Goal: Task Accomplishment & Management: Use online tool/utility

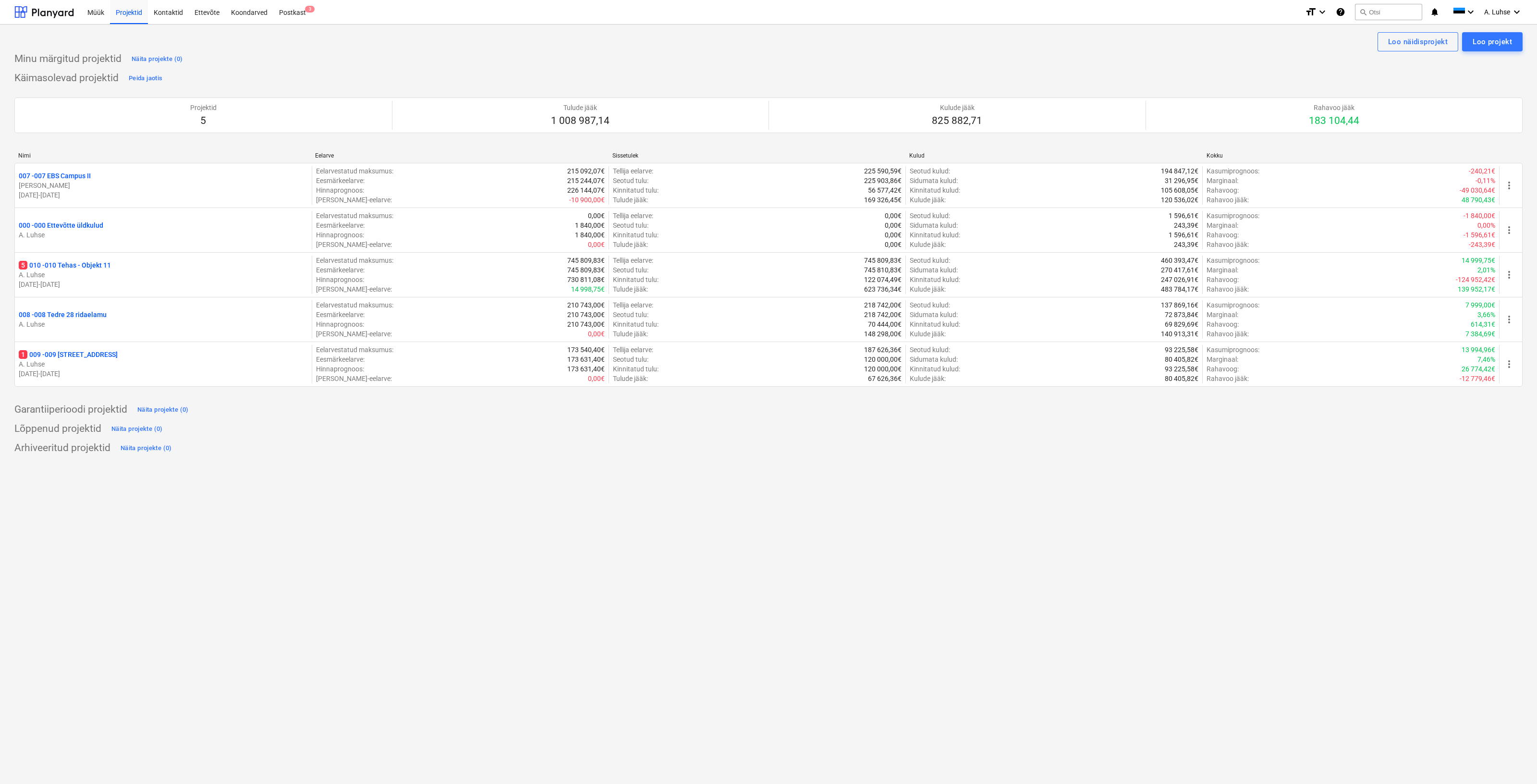
click at [482, 467] on div "Loo näidisprojekt Loo projekt Minu märgitud projektid Näita projekte (0) Käimas…" at bounding box center [768, 404] width 1537 height 760
click at [288, 14] on div "Postkast 3" at bounding box center [292, 11] width 38 height 24
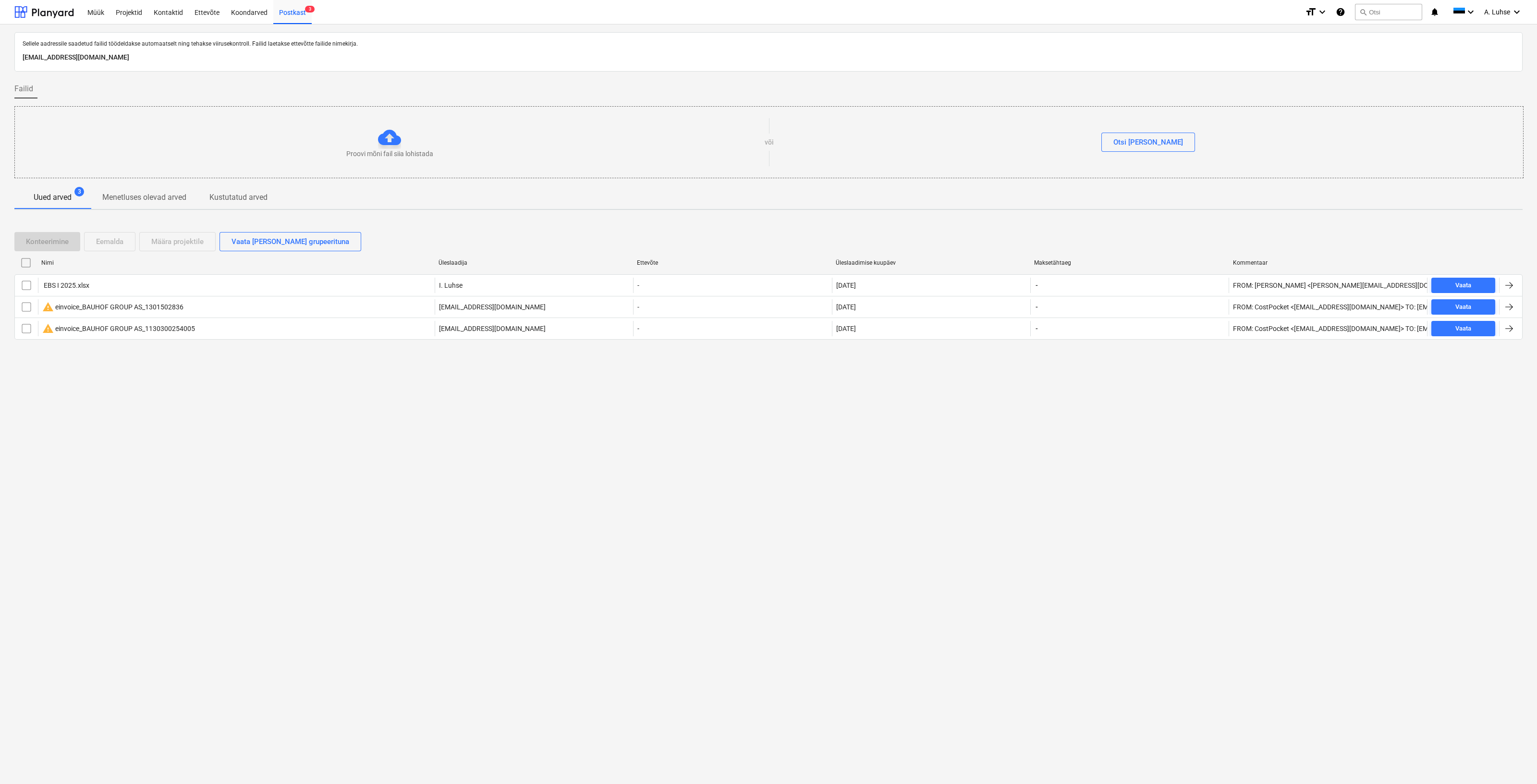
click at [446, 229] on div "Konteerimine Eemalda Määra projektile Vaata [PERSON_NAME] grupeerituna" at bounding box center [768, 241] width 1508 height 27
click at [63, 13] on div at bounding box center [44, 12] width 60 height 24
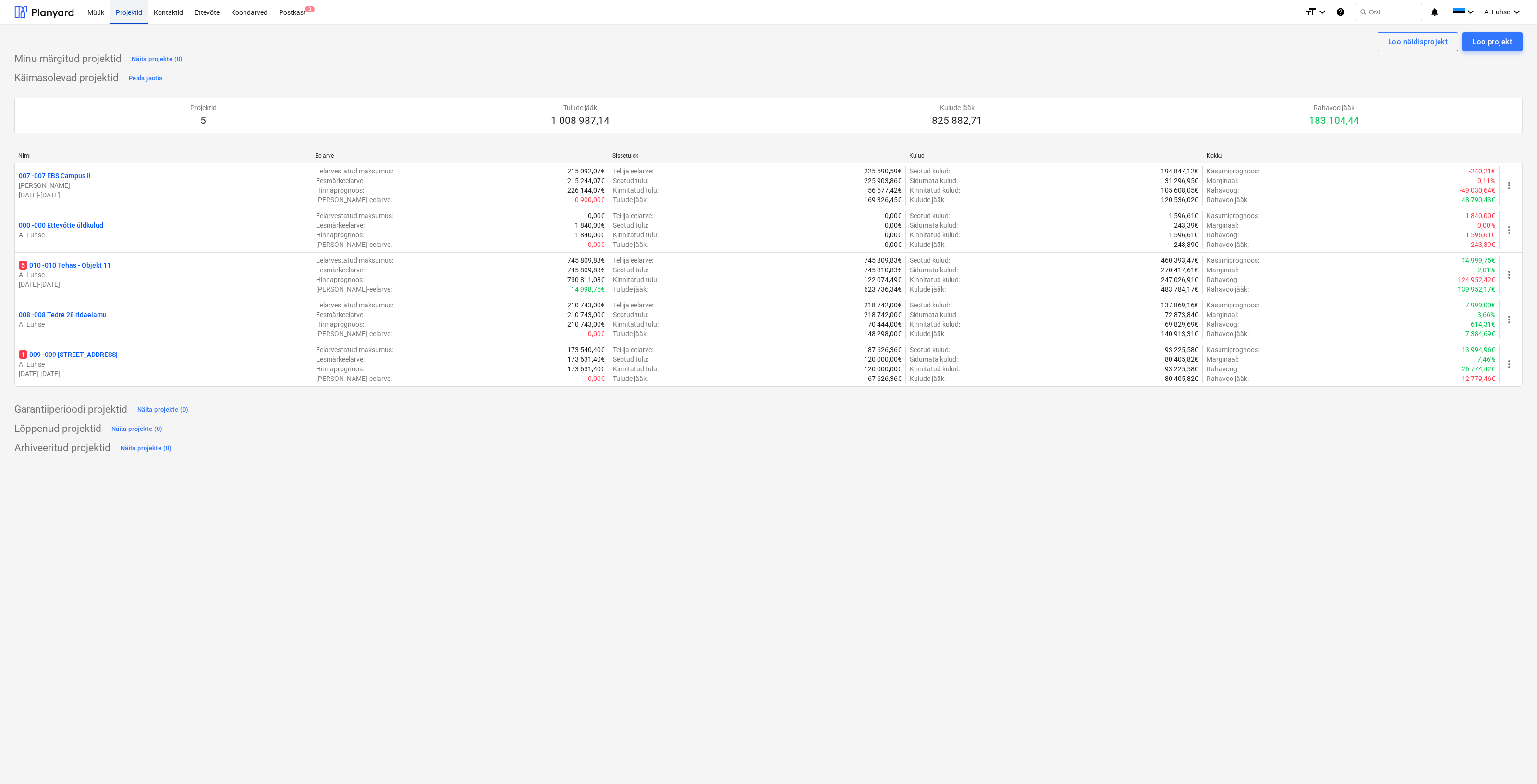
click at [140, 16] on div "Projektid" at bounding box center [129, 11] width 38 height 24
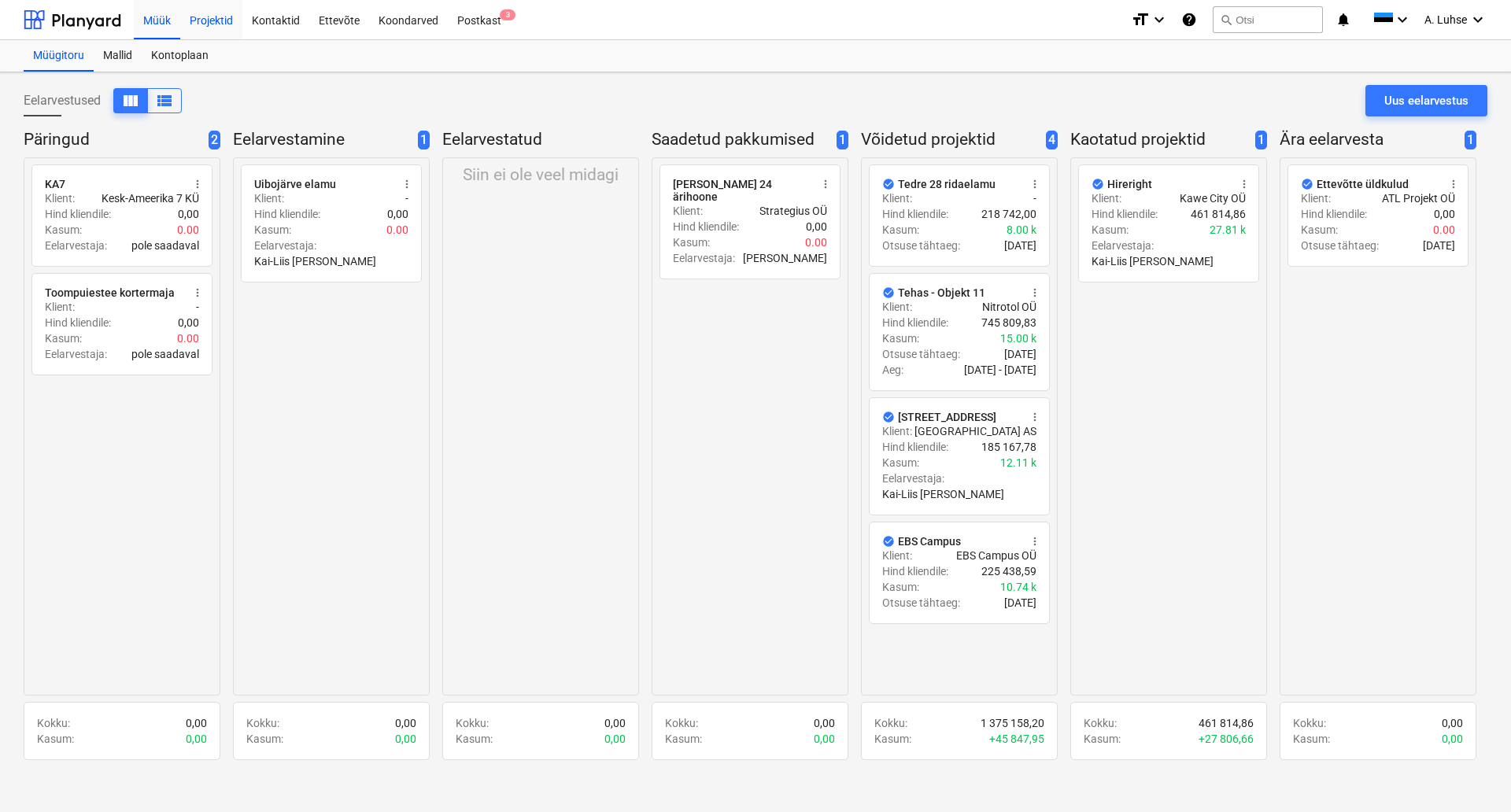
click at [205, 22] on div "Projektid" at bounding box center [211, 19] width 63 height 40
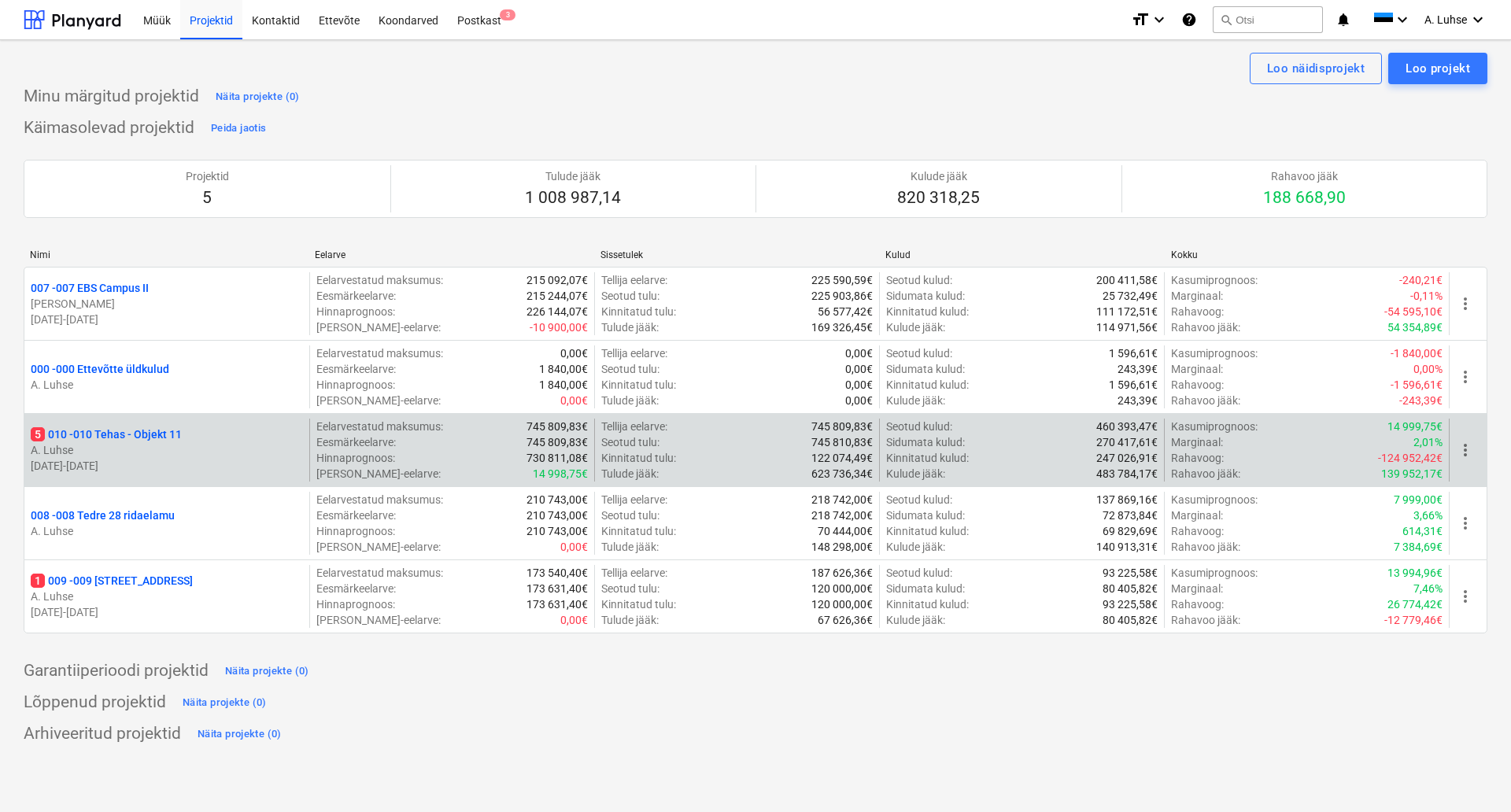
click at [163, 434] on p "5 010 - 010 Tehas - Objekt 11" at bounding box center [106, 434] width 151 height 16
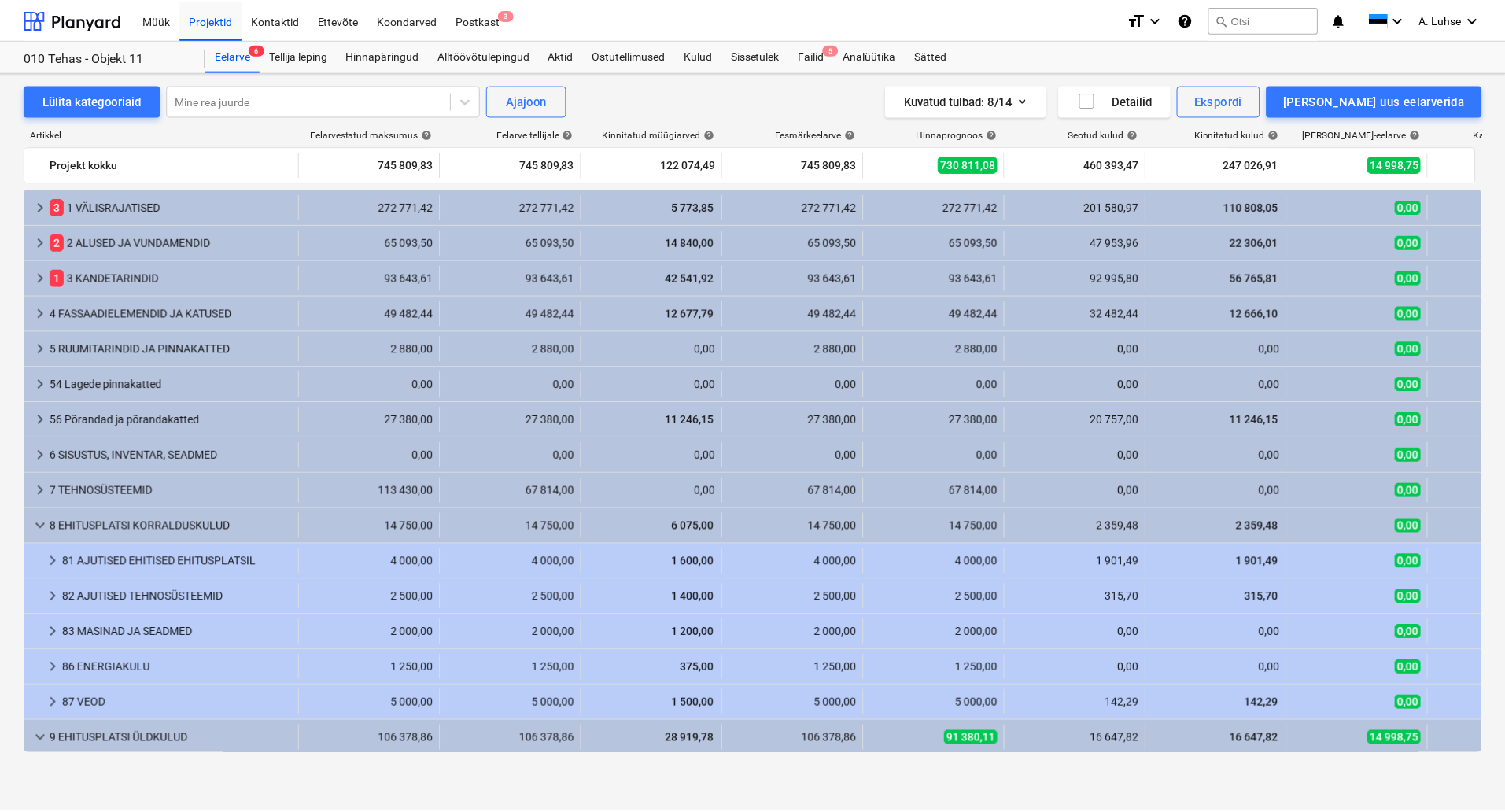
scroll to position [210, 0]
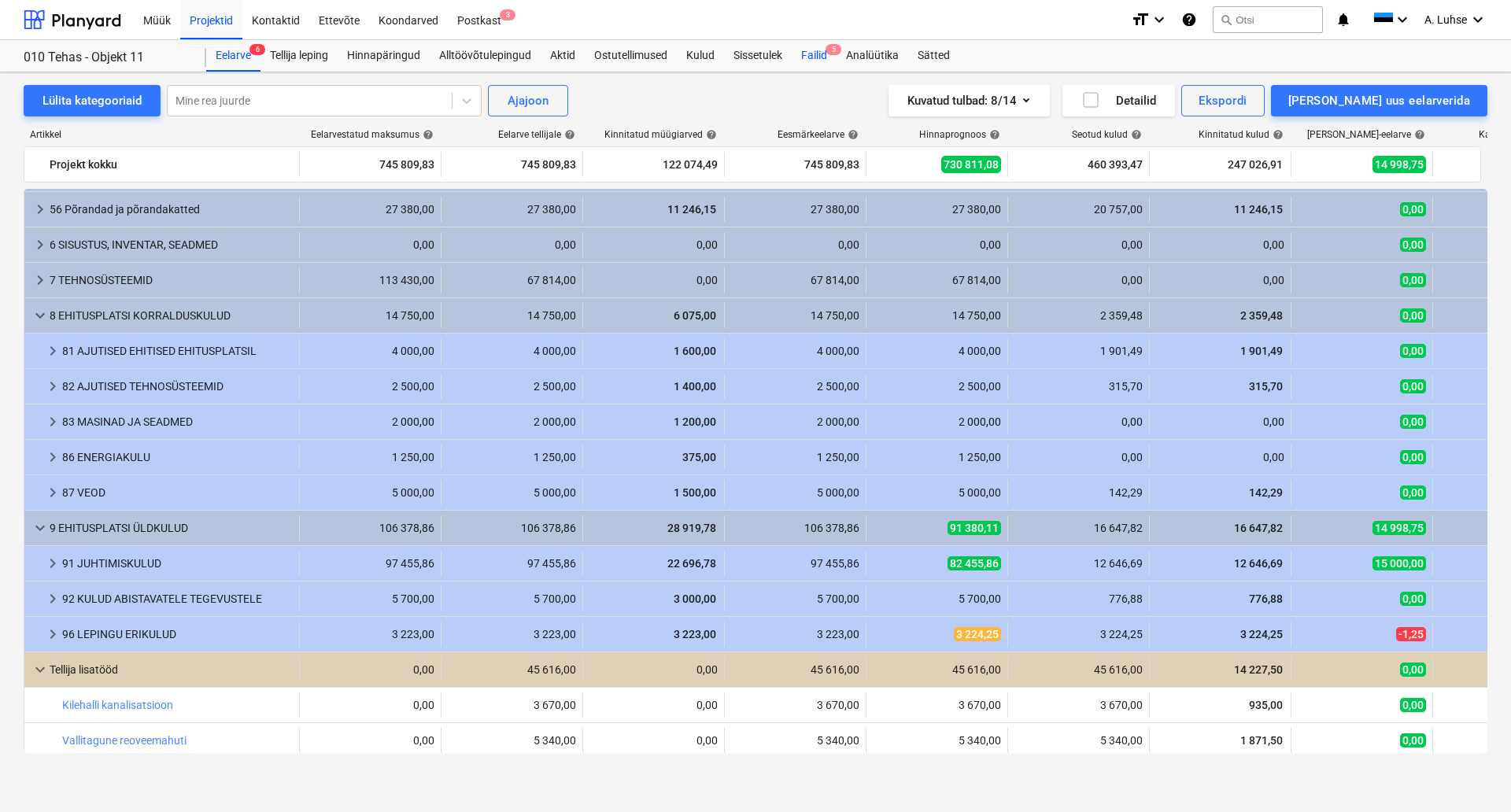
click at [825, 55] on div "Failid 5" at bounding box center [814, 56] width 45 height 31
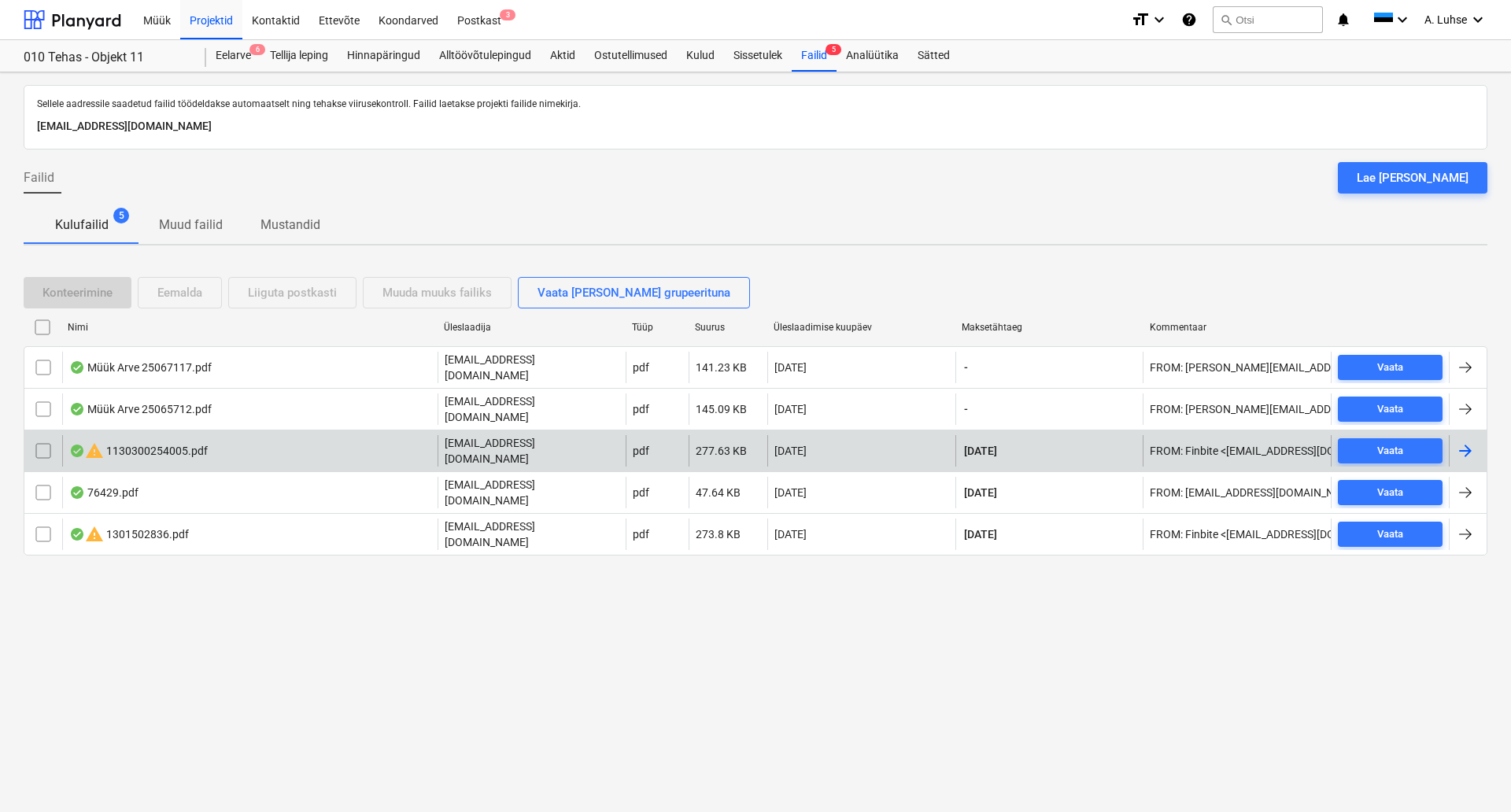
click at [298, 435] on div "warning 1130300254005.pdf" at bounding box center [250, 450] width 375 height 31
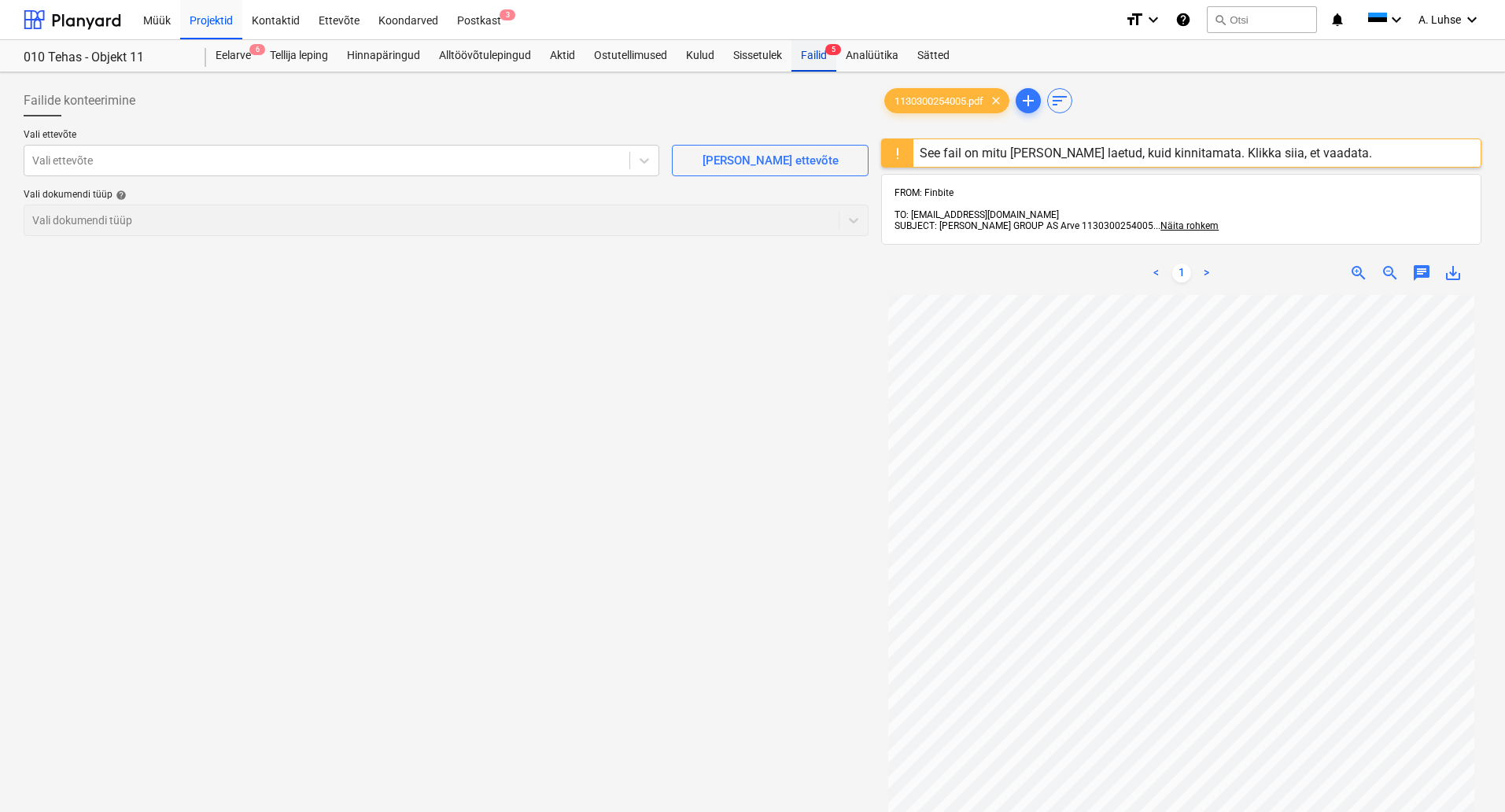
click at [829, 68] on div "Failid 5" at bounding box center [814, 56] width 45 height 31
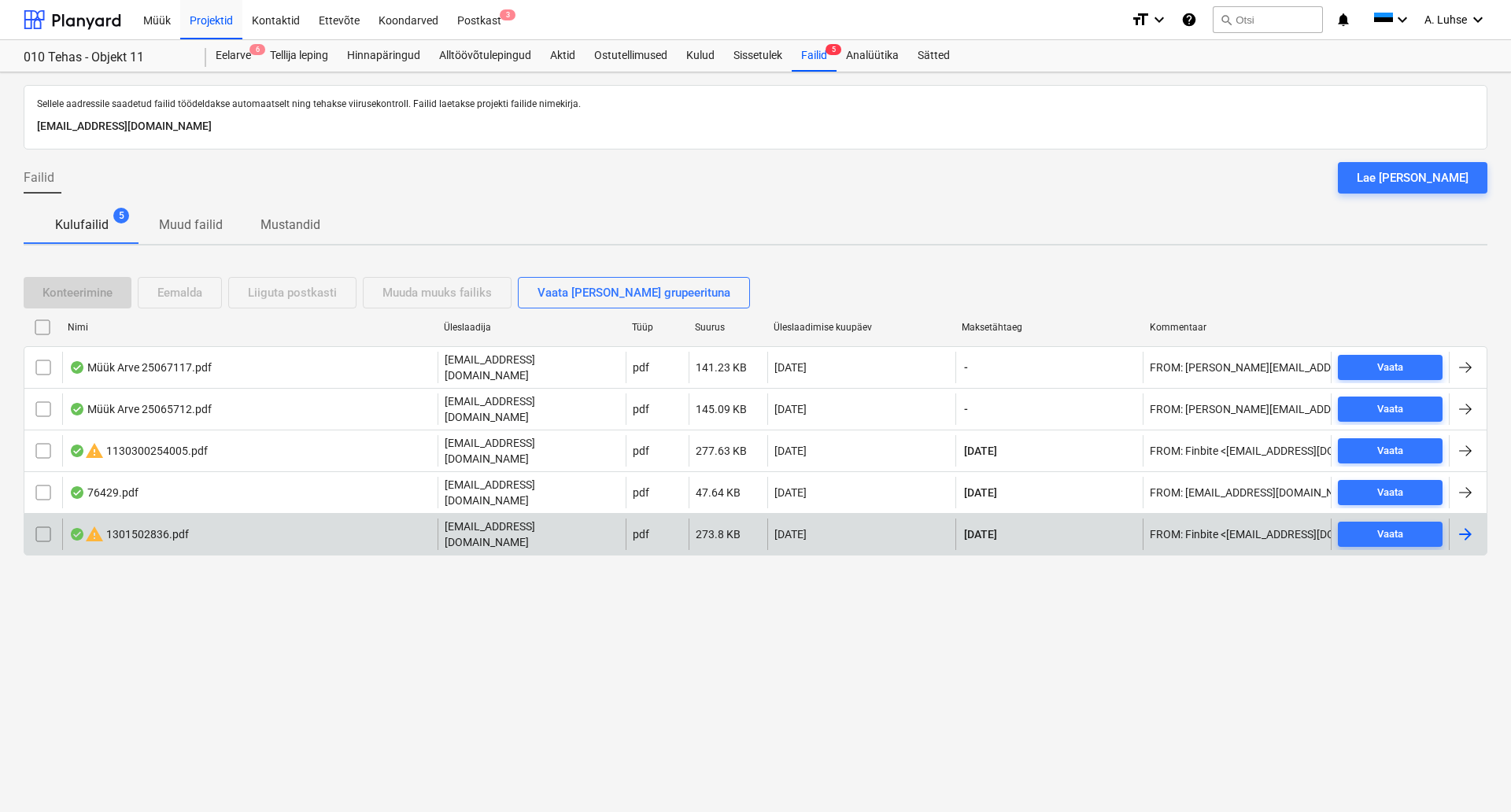
click at [194, 518] on div "warning 1301502836.pdf" at bounding box center [250, 534] width 375 height 31
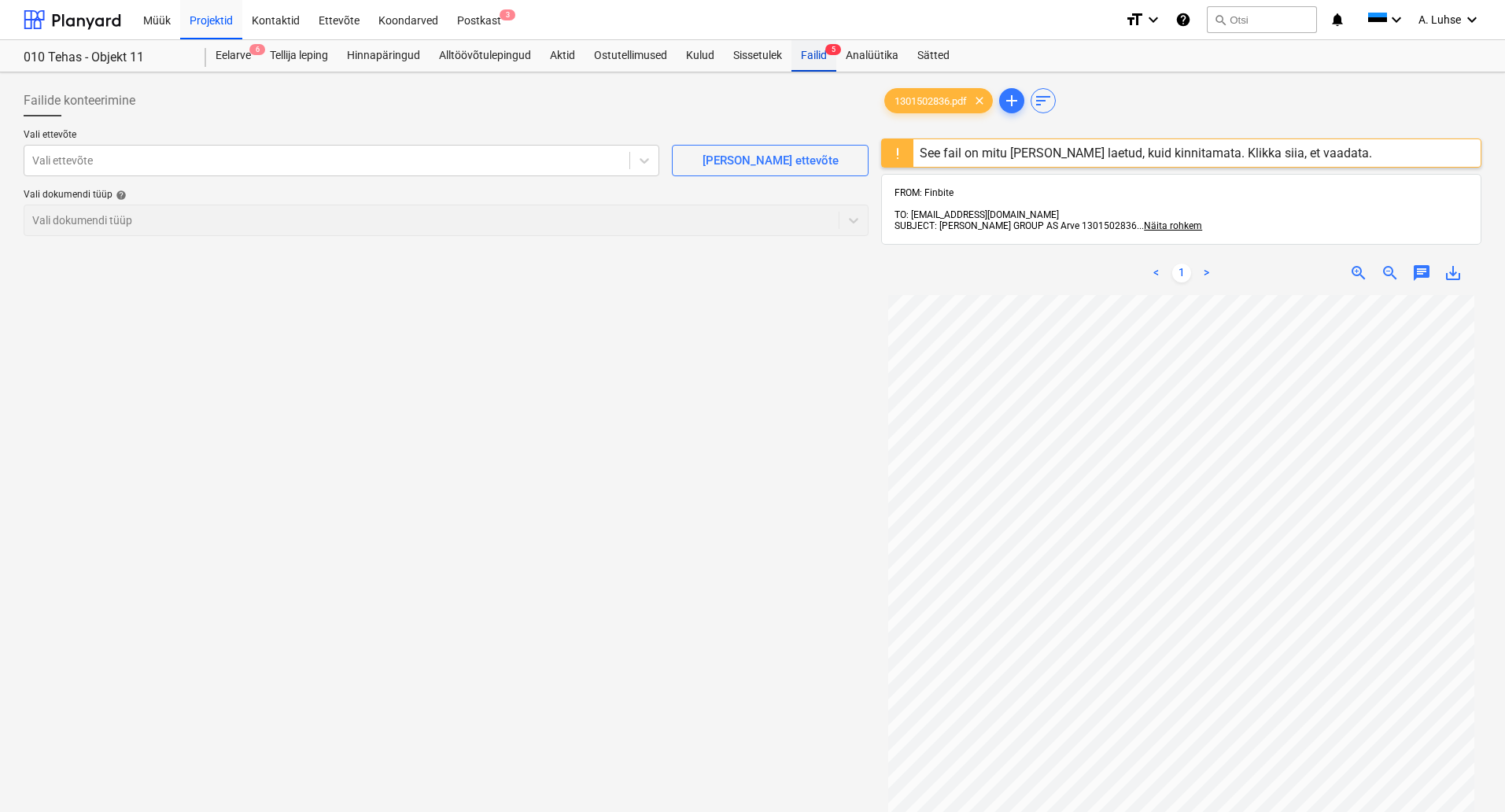
click at [811, 40] on div "Failid 5" at bounding box center [814, 56] width 45 height 31
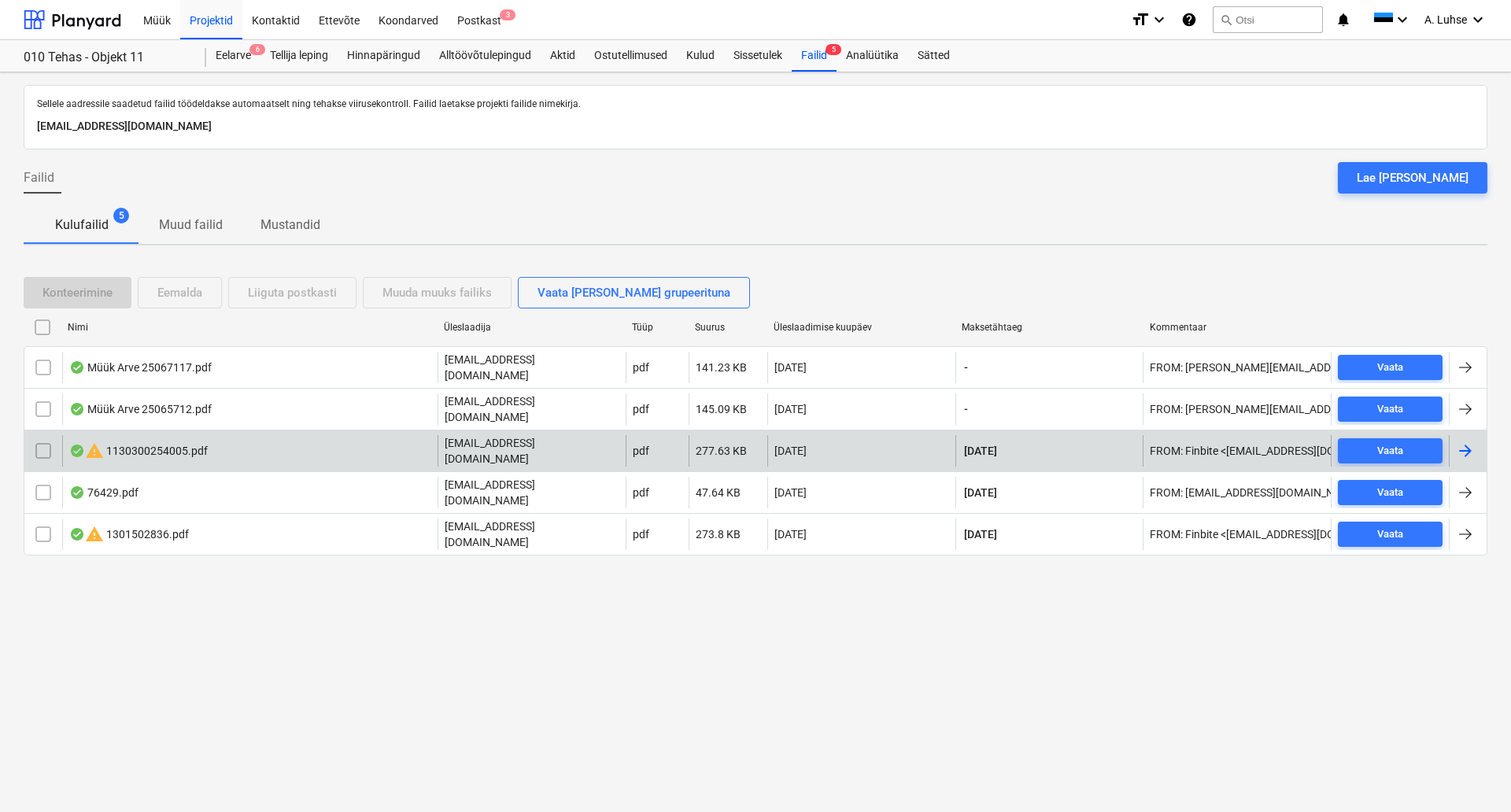
click at [196, 442] on div "warning 1130300254005.pdf" at bounding box center [139, 450] width 139 height 19
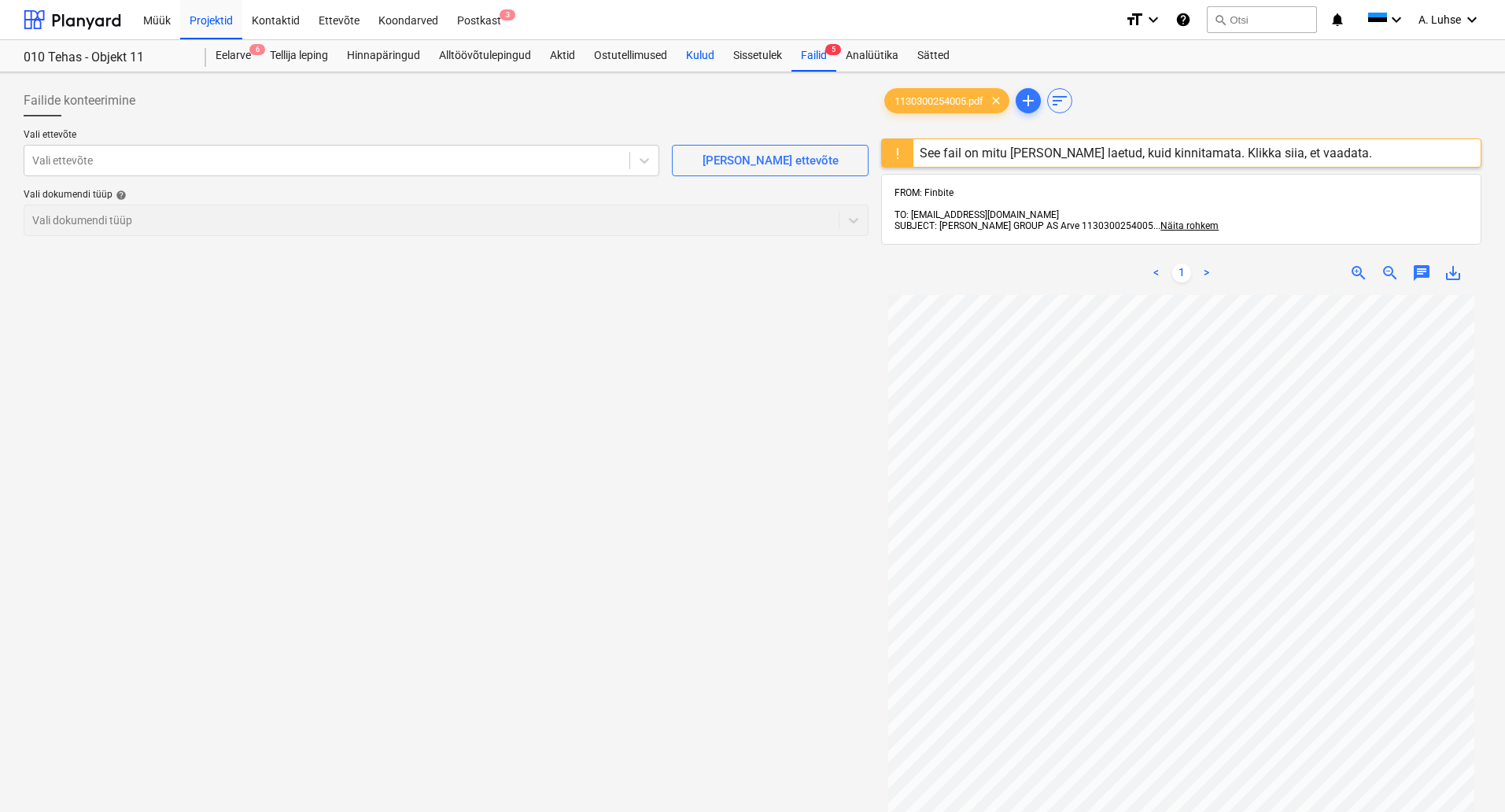
click at [709, 51] on div "Kulud" at bounding box center [700, 56] width 47 height 31
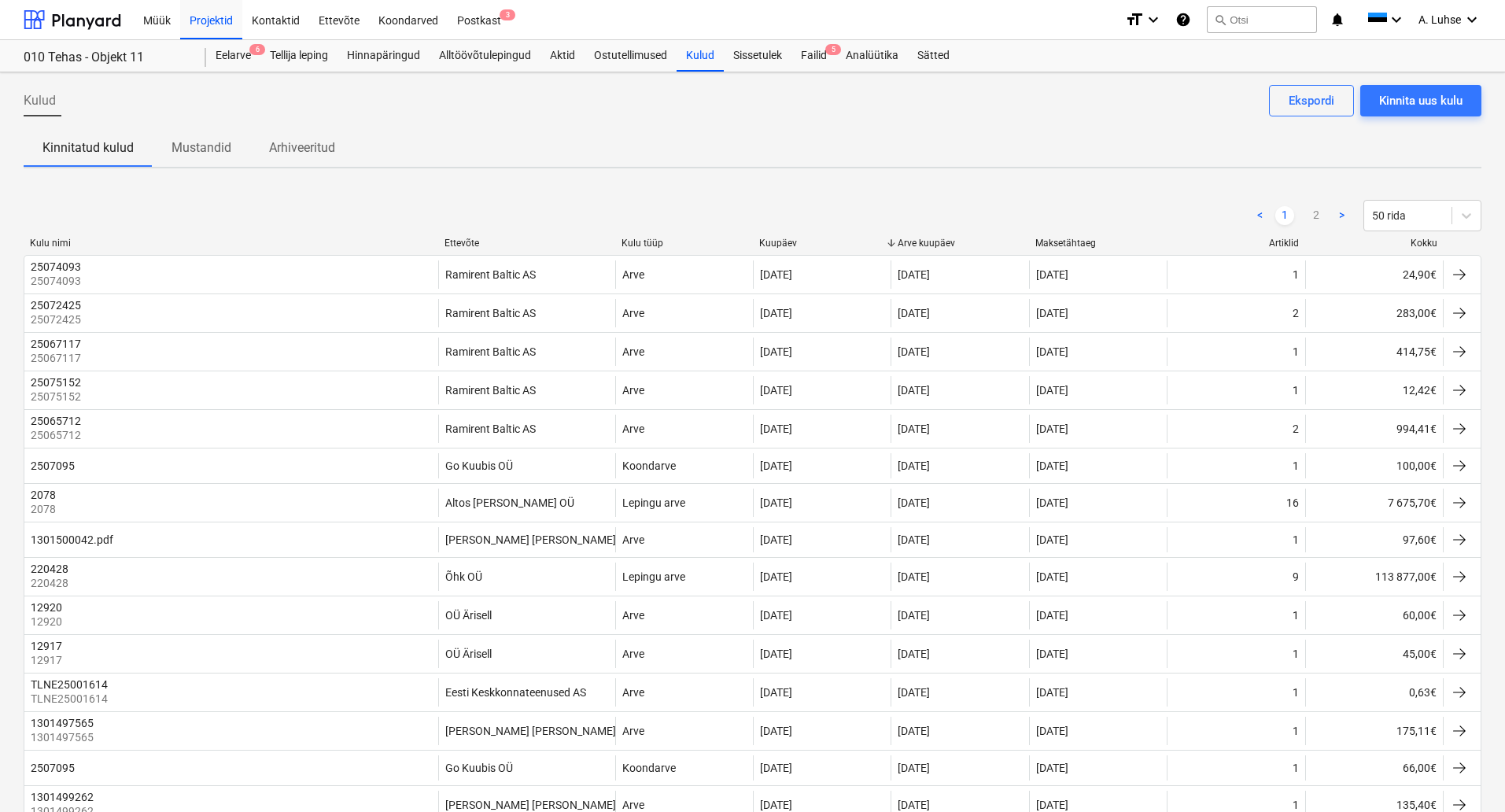
click at [469, 237] on div "Ettevõte" at bounding box center [527, 242] width 164 height 11
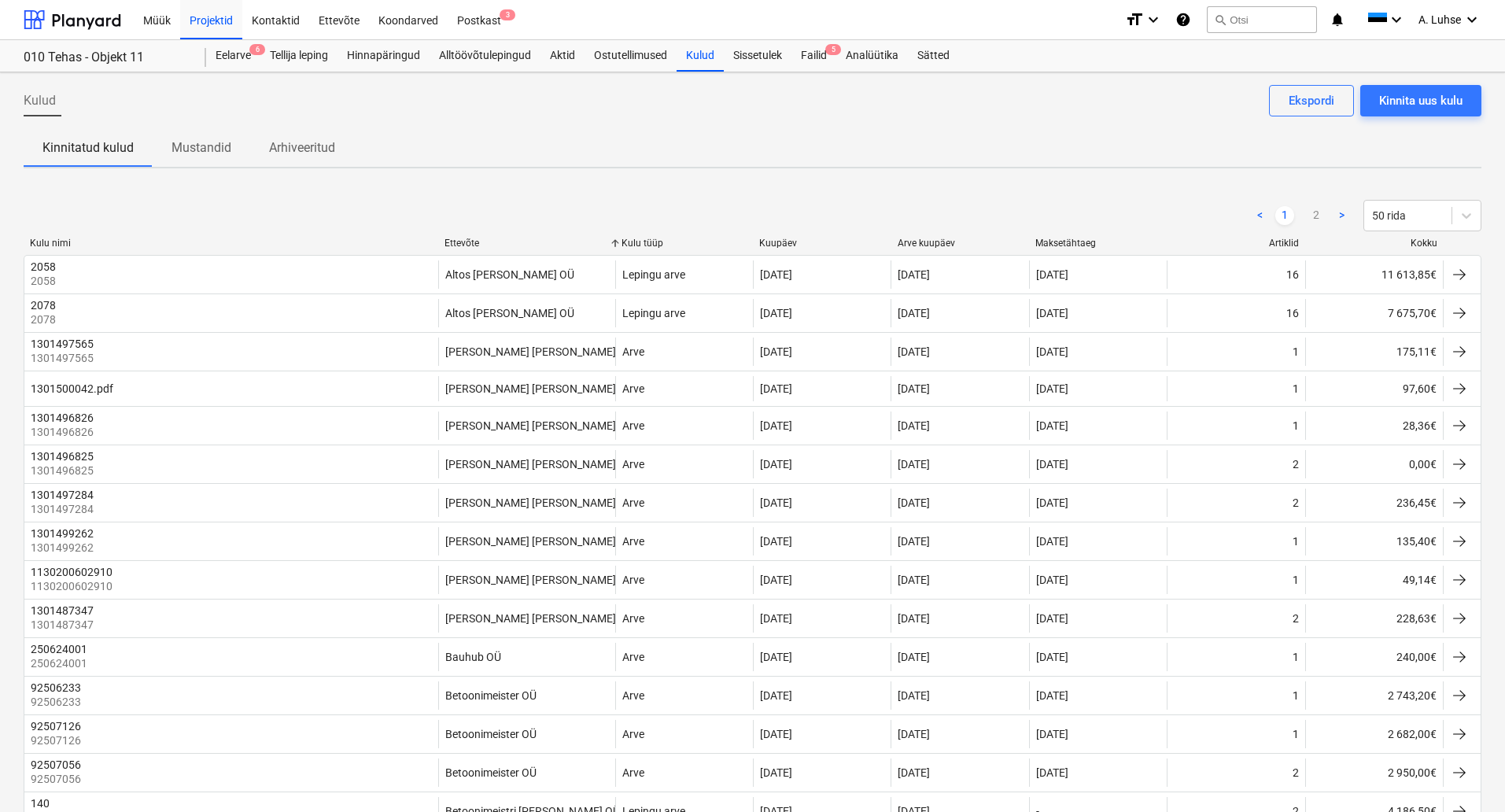
click at [639, 121] on div "Kulud Kinnita uus kulu Ekspordi" at bounding box center [752, 107] width 1458 height 44
click at [806, 63] on div "Failid 5" at bounding box center [814, 56] width 45 height 31
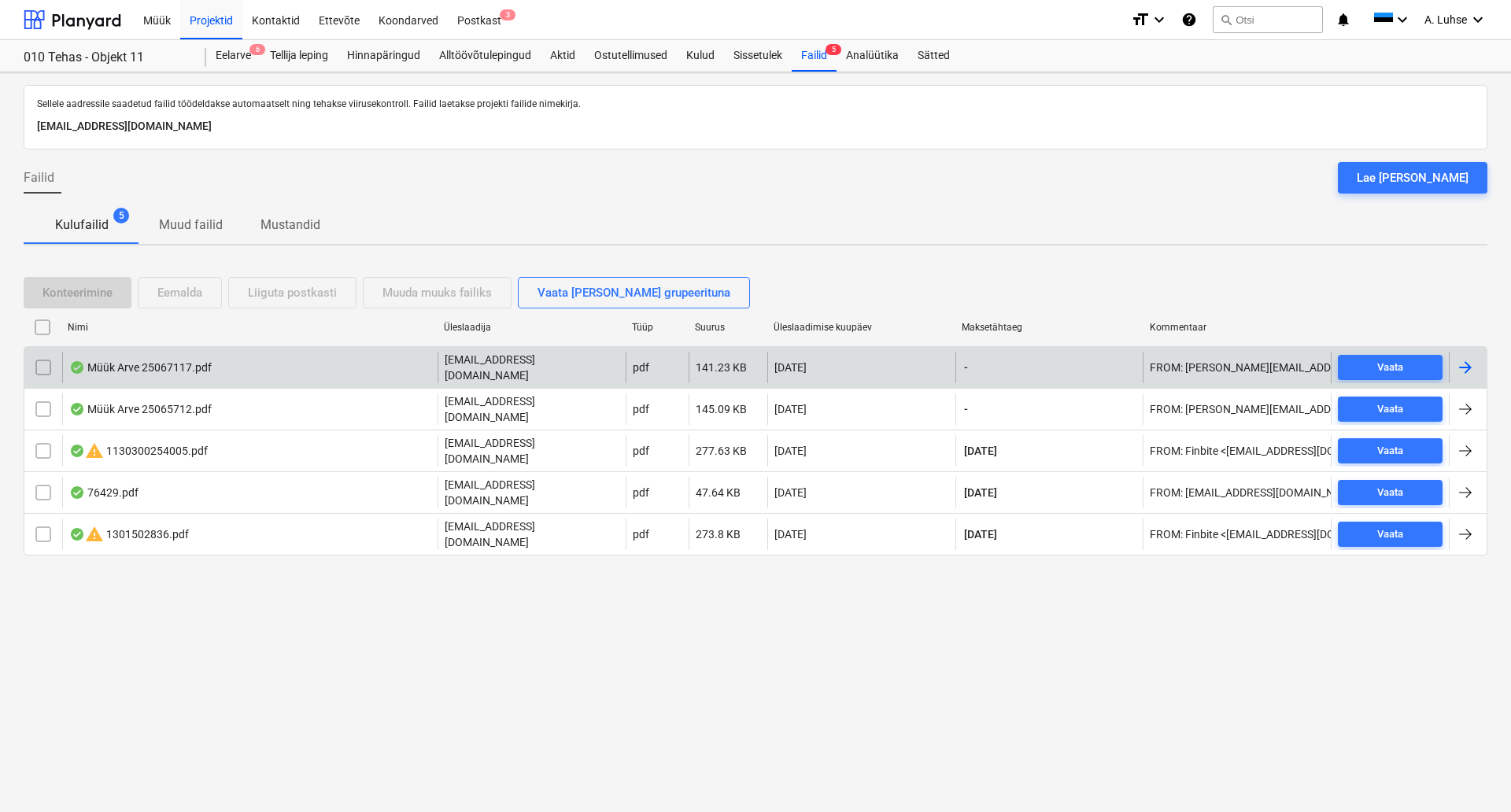
click at [368, 363] on div "Müük Arve 25067117.pdf" at bounding box center [250, 367] width 375 height 31
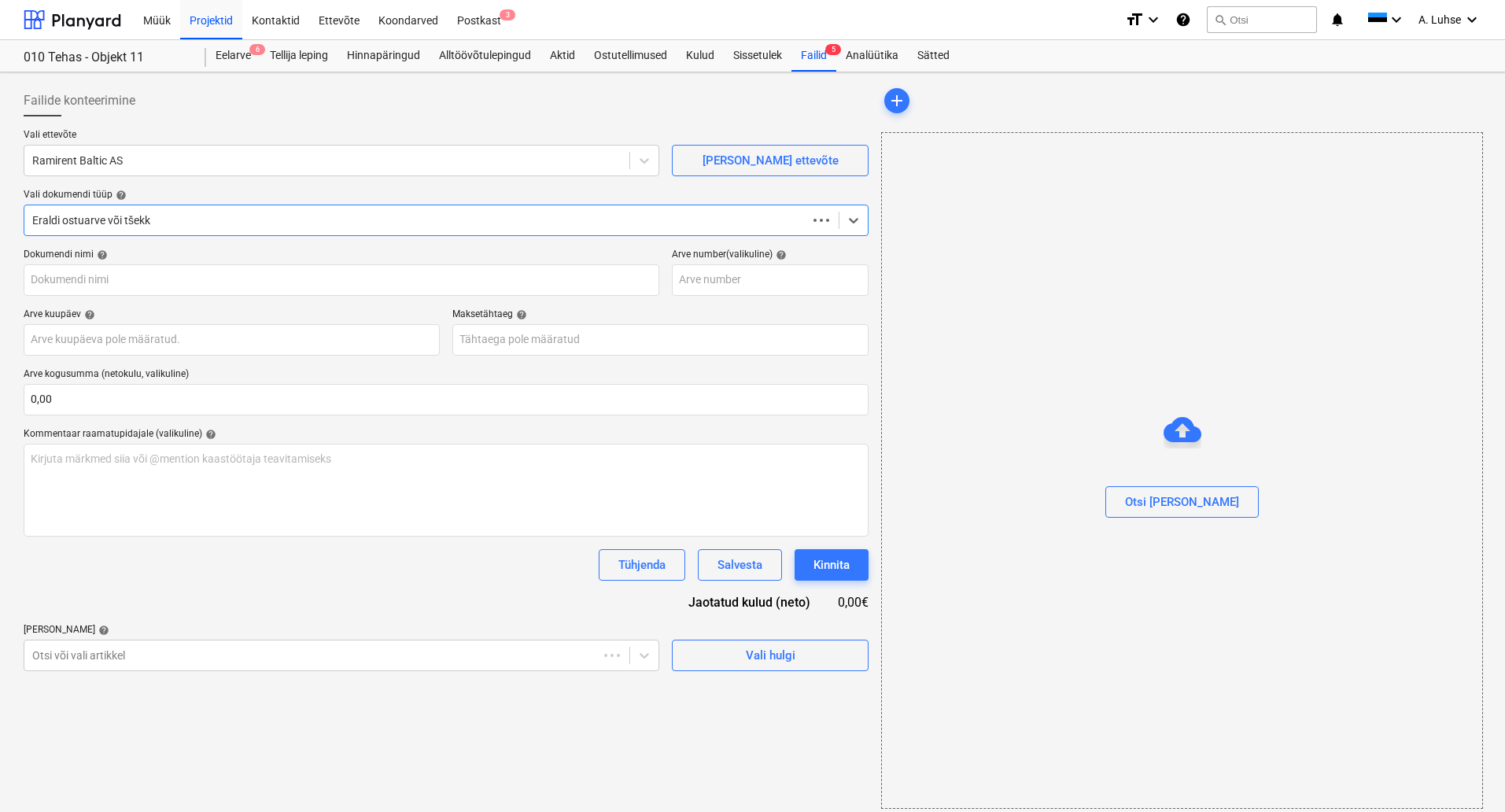
type input "25067117"
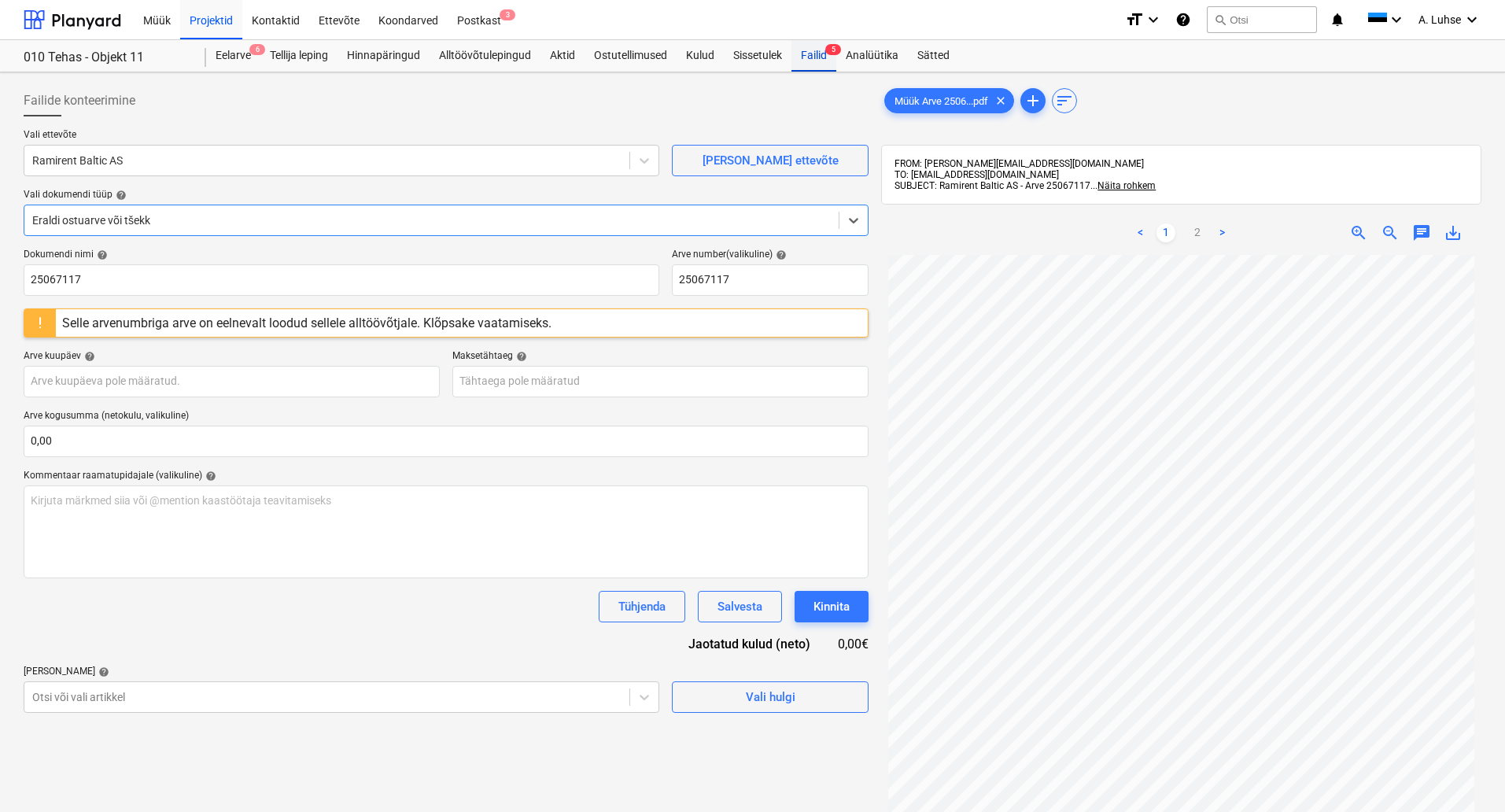
click at [807, 64] on div "Failid 5" at bounding box center [814, 56] width 45 height 31
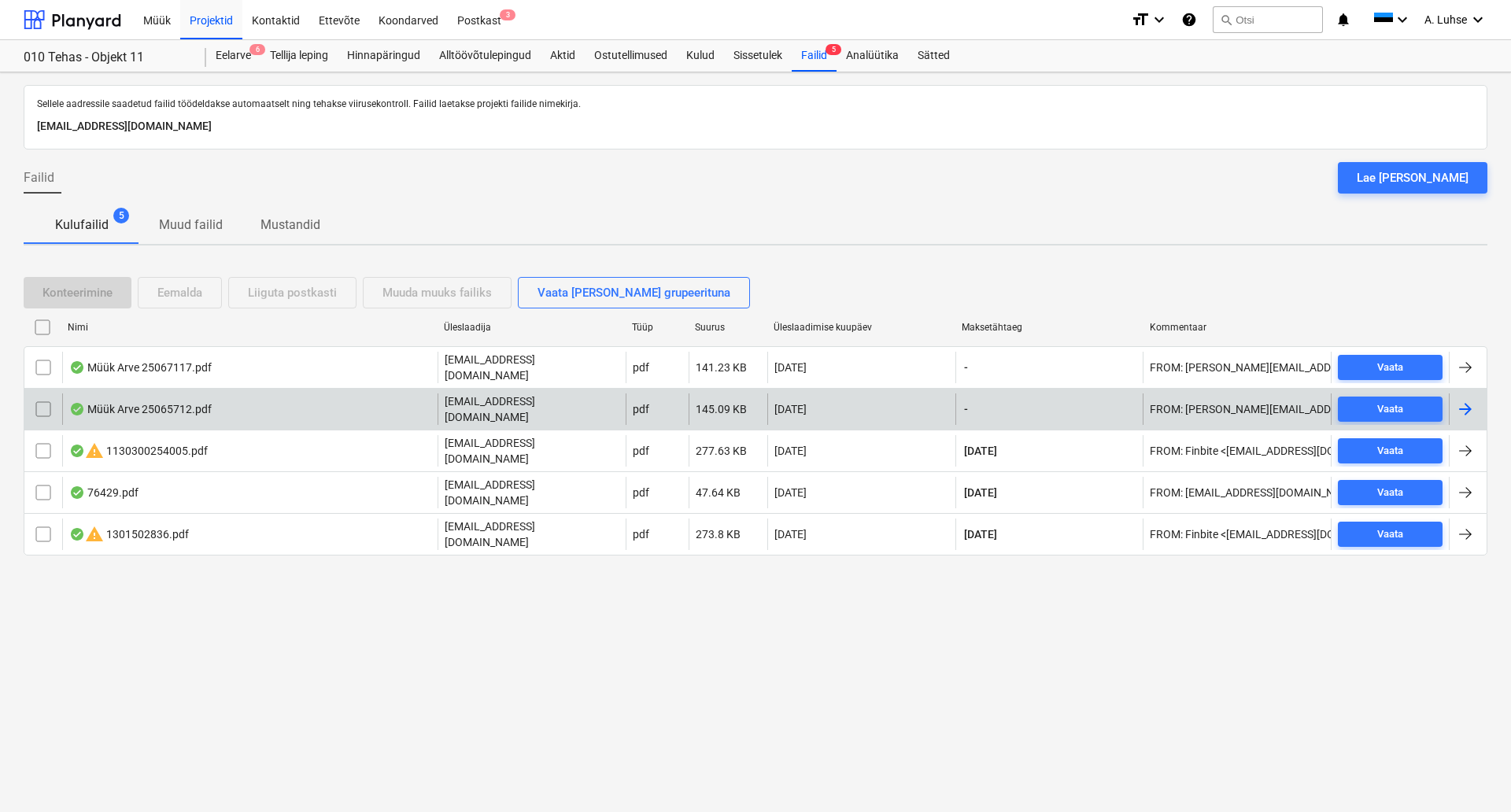
click at [587, 403] on div "andi.aavik@ramirent.ee" at bounding box center [532, 408] width 188 height 31
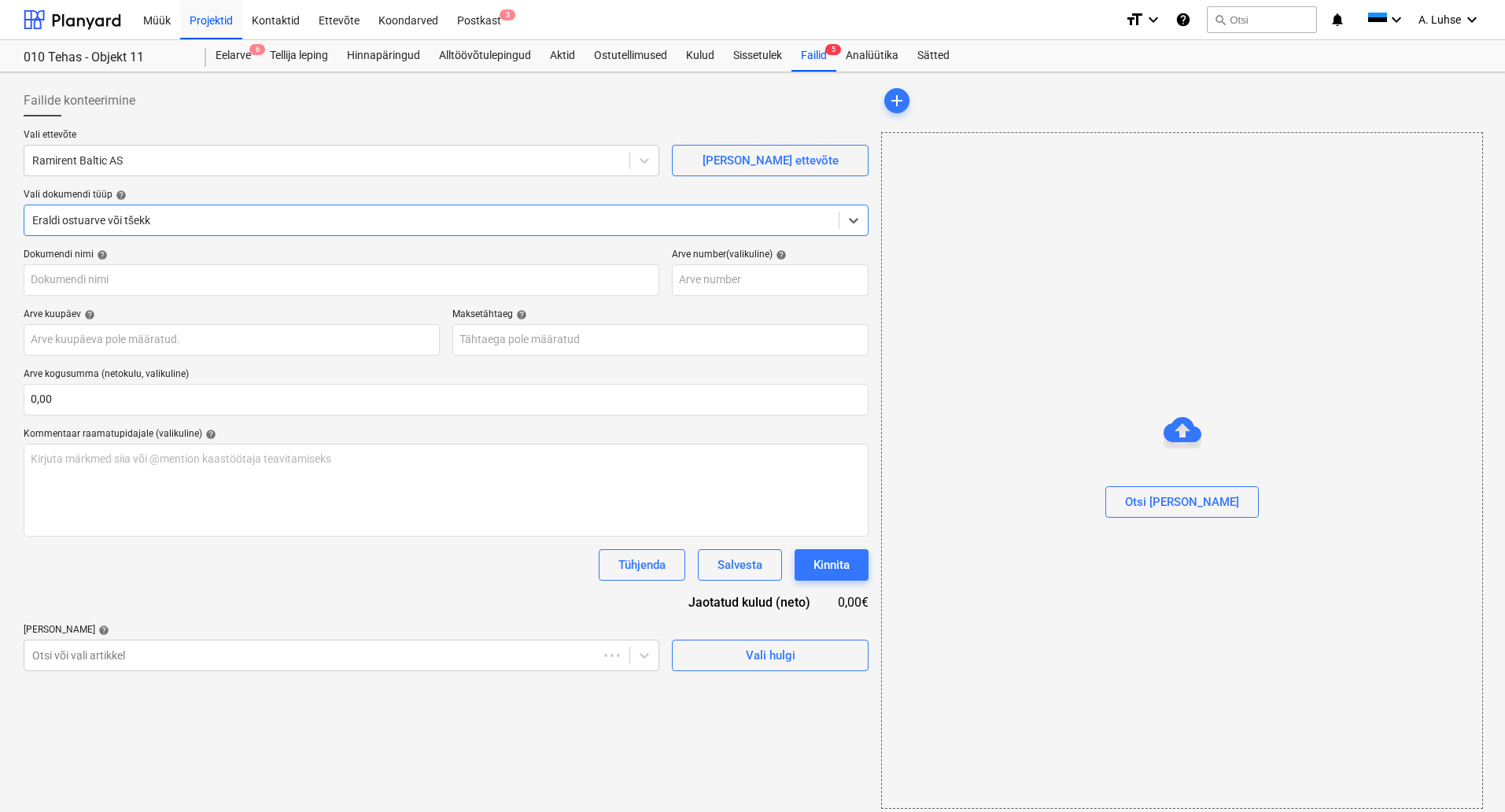
type input "25065712"
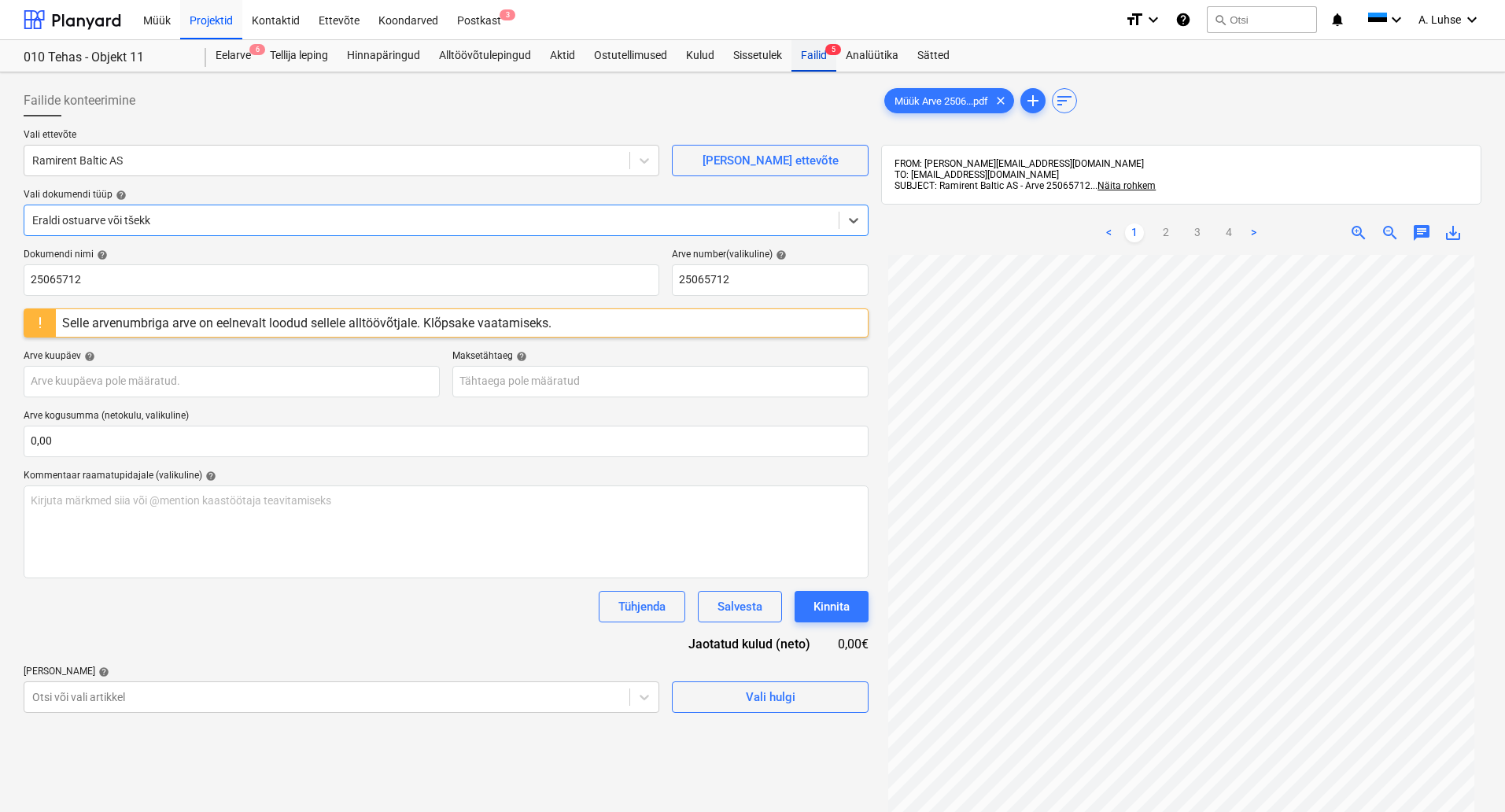
click at [809, 57] on div "Failid 5" at bounding box center [814, 56] width 45 height 31
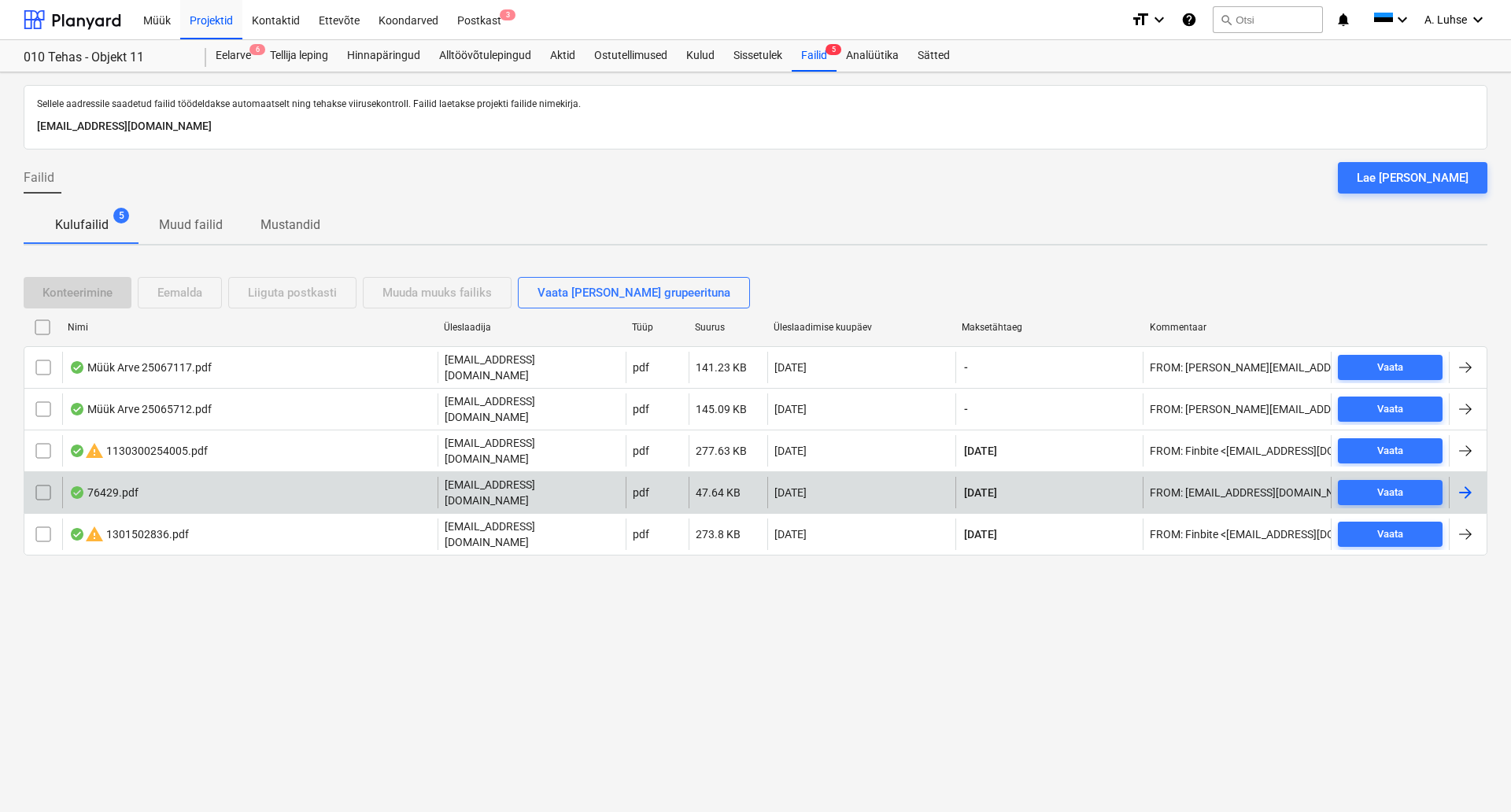
click at [382, 477] on div "76429.pdf" at bounding box center [250, 492] width 375 height 31
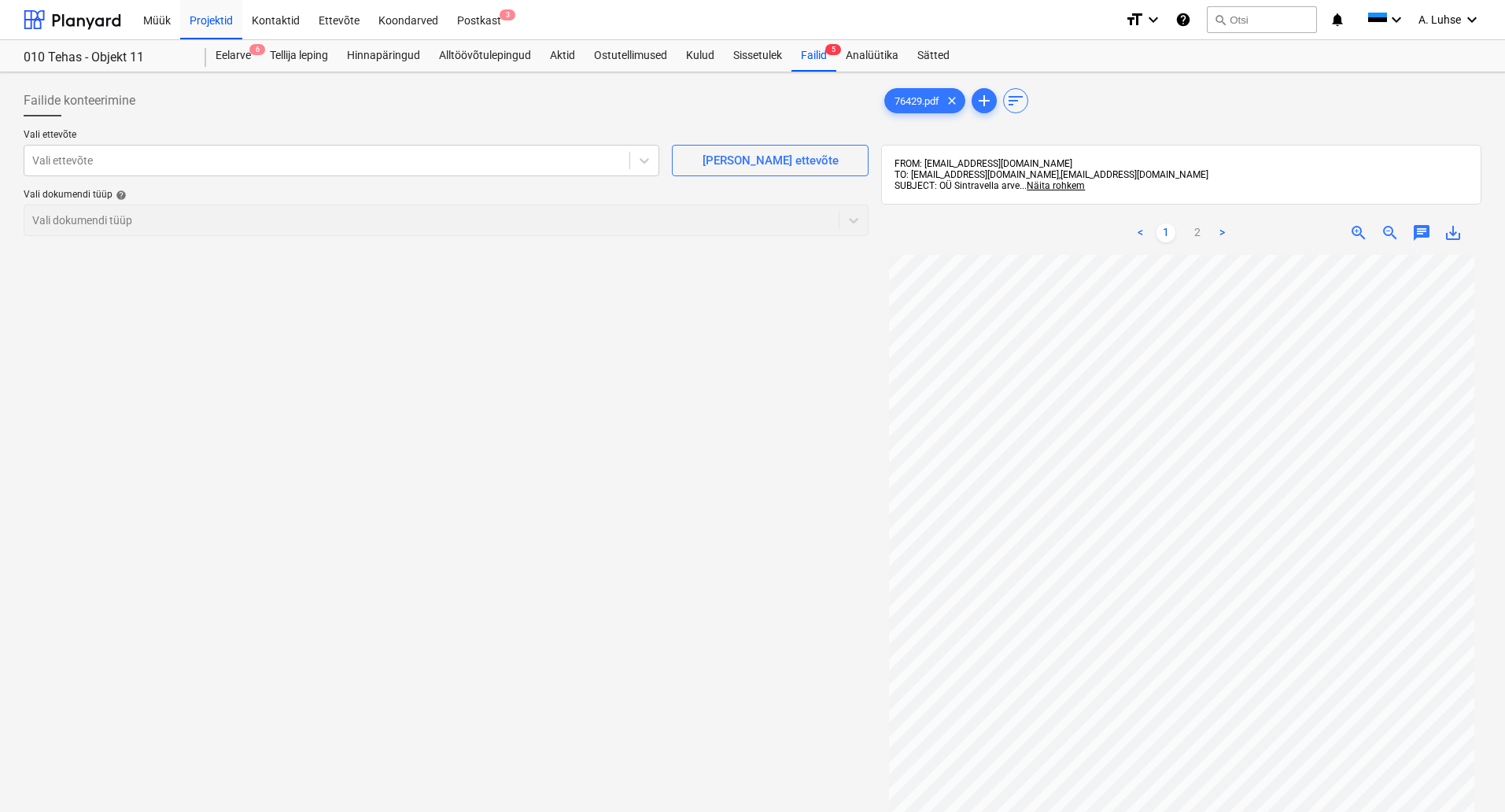
click at [768, 420] on div "Failide konteerimine Vali ettevõte Vali ettevõte Lisa uus ettevõte Vali dokumen…" at bounding box center [446, 553] width 857 height 950
